Goal: Transaction & Acquisition: Subscribe to service/newsletter

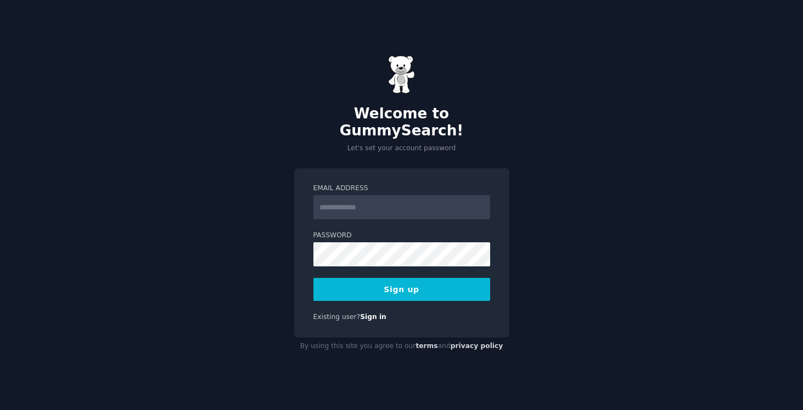
click at [403, 195] on input "Email Address" at bounding box center [401, 207] width 177 height 24
type input "**********"
click at [463, 281] on button "Sign up" at bounding box center [401, 289] width 177 height 23
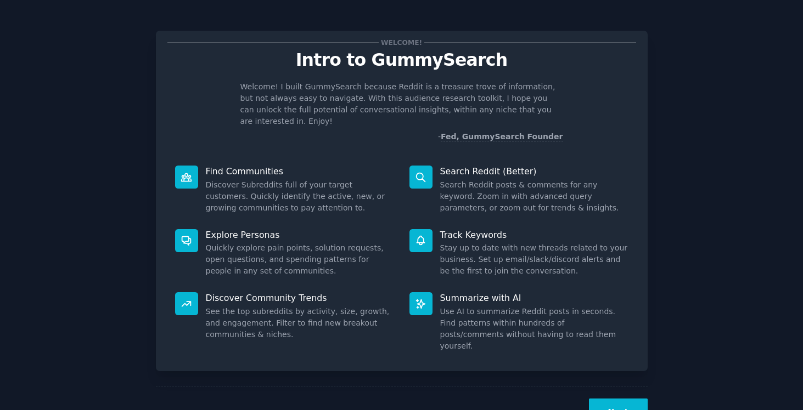
click at [616, 399] on button "Next" at bounding box center [618, 412] width 59 height 27
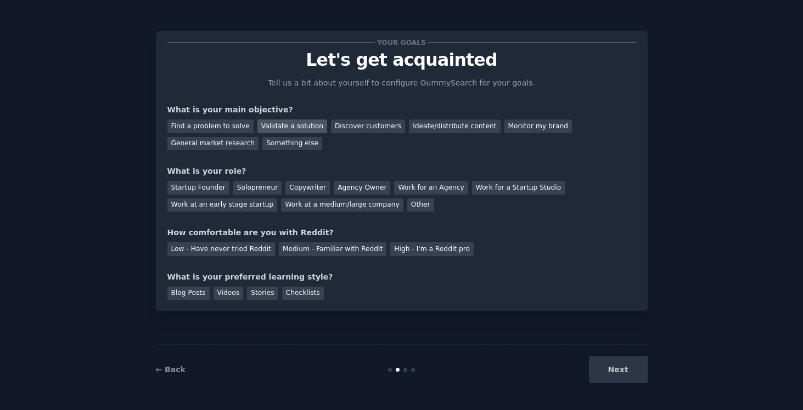
click at [289, 129] on div "Validate a solution" at bounding box center [292, 127] width 70 height 14
click at [438, 125] on div "Ideate/distribute content" at bounding box center [454, 127] width 91 height 14
click at [260, 187] on div "Solopreneur" at bounding box center [257, 188] width 48 height 14
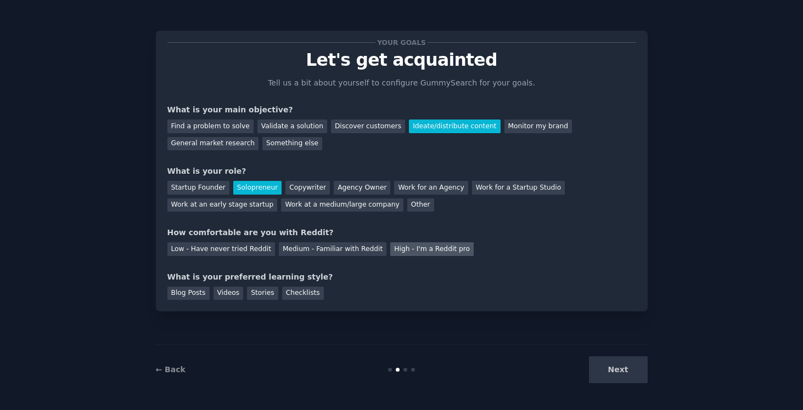
click at [408, 250] on div "High - I'm a Reddit pro" at bounding box center [431, 250] width 83 height 14
click at [234, 292] on div "Videos" at bounding box center [228, 294] width 30 height 14
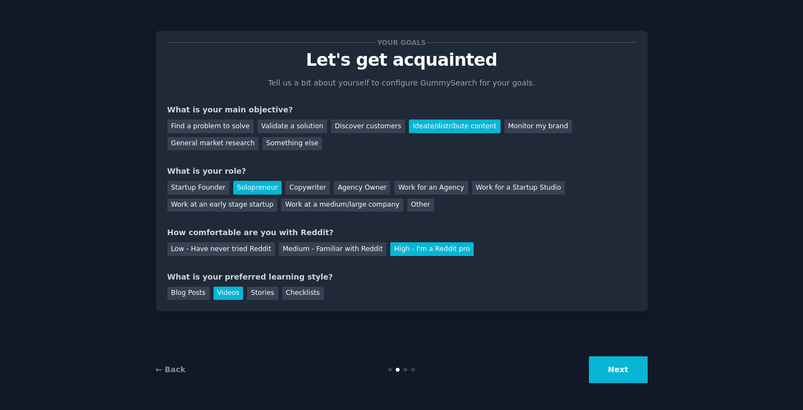
click at [631, 375] on button "Next" at bounding box center [618, 370] width 59 height 27
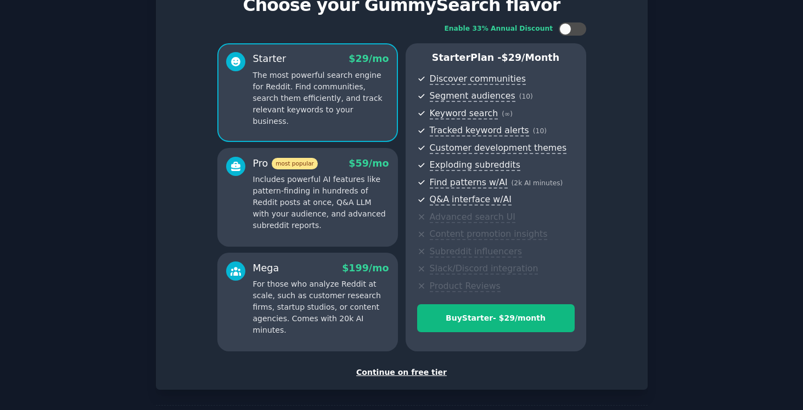
scroll to position [100, 0]
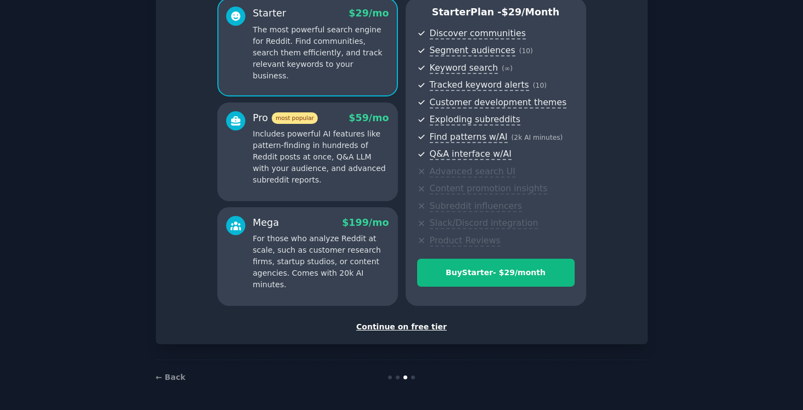
click at [415, 326] on div "Continue on free tier" at bounding box center [401, 328] width 469 height 12
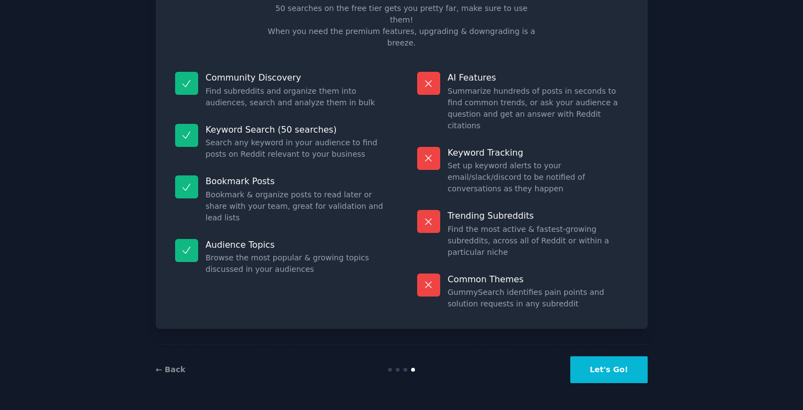
scroll to position [17, 0]
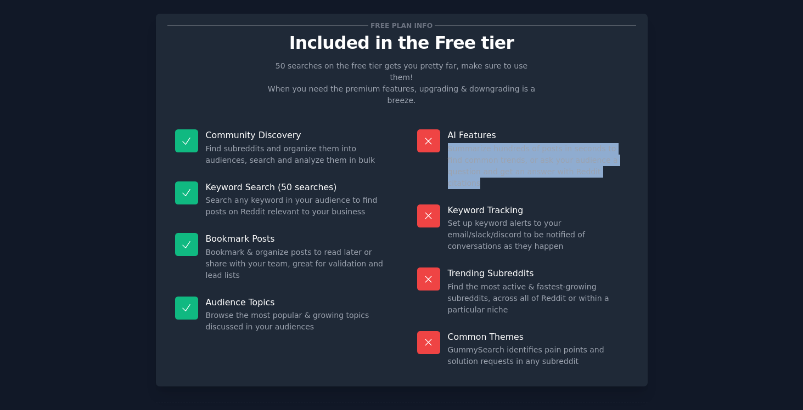
drag, startPoint x: 600, startPoint y: 150, endPoint x: 446, endPoint y: 122, distance: 156.7
click at [446, 122] on div "AI Features Summarize hundreds of posts in seconds to find common trends, or as…" at bounding box center [522, 159] width 227 height 75
copy dd "Summarize hundreds of posts in seconds to find common trends, or ask your audie…"
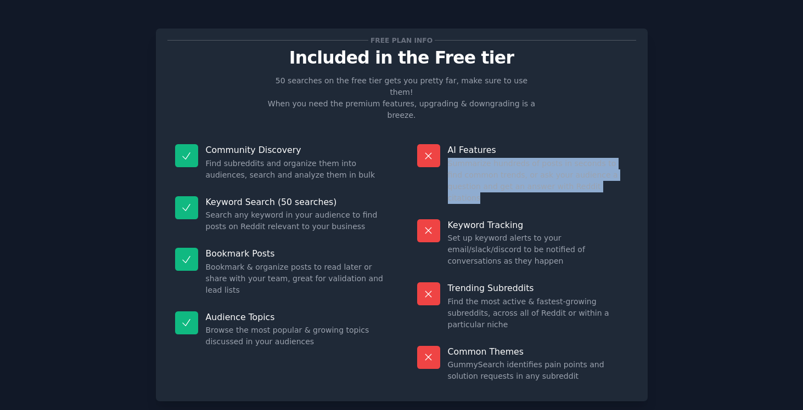
scroll to position [0, 0]
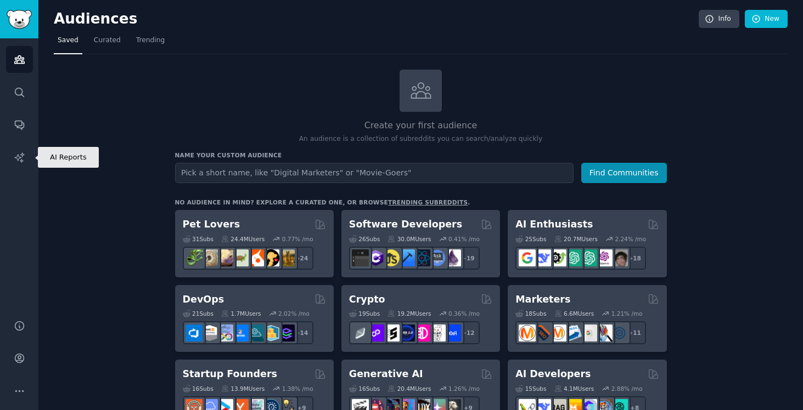
click at [22, 171] on div "Audiences Search Conversations AI Reports" at bounding box center [19, 172] width 38 height 268
click at [21, 161] on icon "Sidebar" at bounding box center [18, 157] width 9 height 9
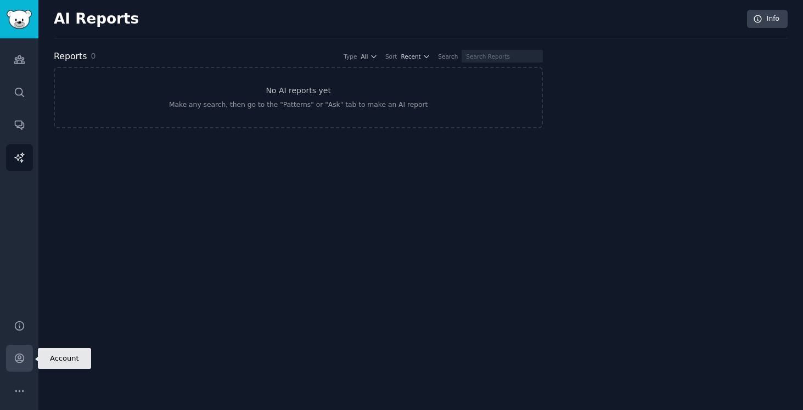
click at [19, 352] on link "Account" at bounding box center [19, 358] width 27 height 27
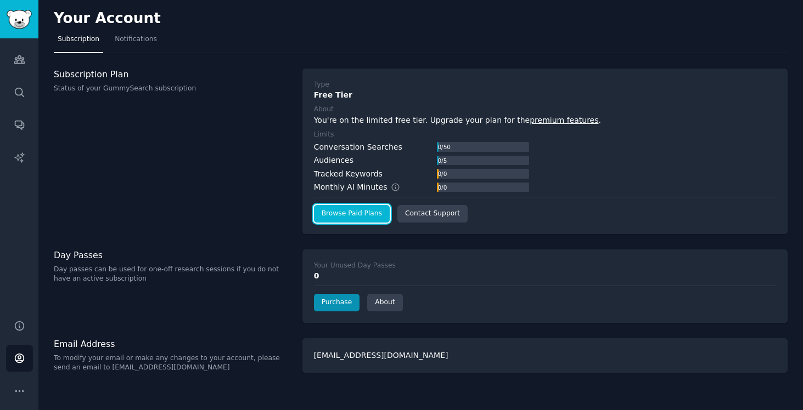
click at [369, 213] on link "Browse Paid Plans" at bounding box center [352, 214] width 76 height 18
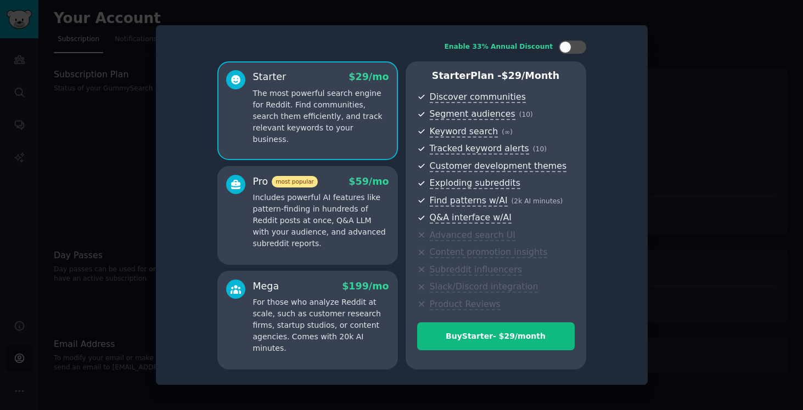
click at [360, 197] on p "Includes powerful AI features like pattern-finding in hundreds of Reddit posts …" at bounding box center [321, 221] width 136 height 58
